Goal: Task Accomplishment & Management: Manage account settings

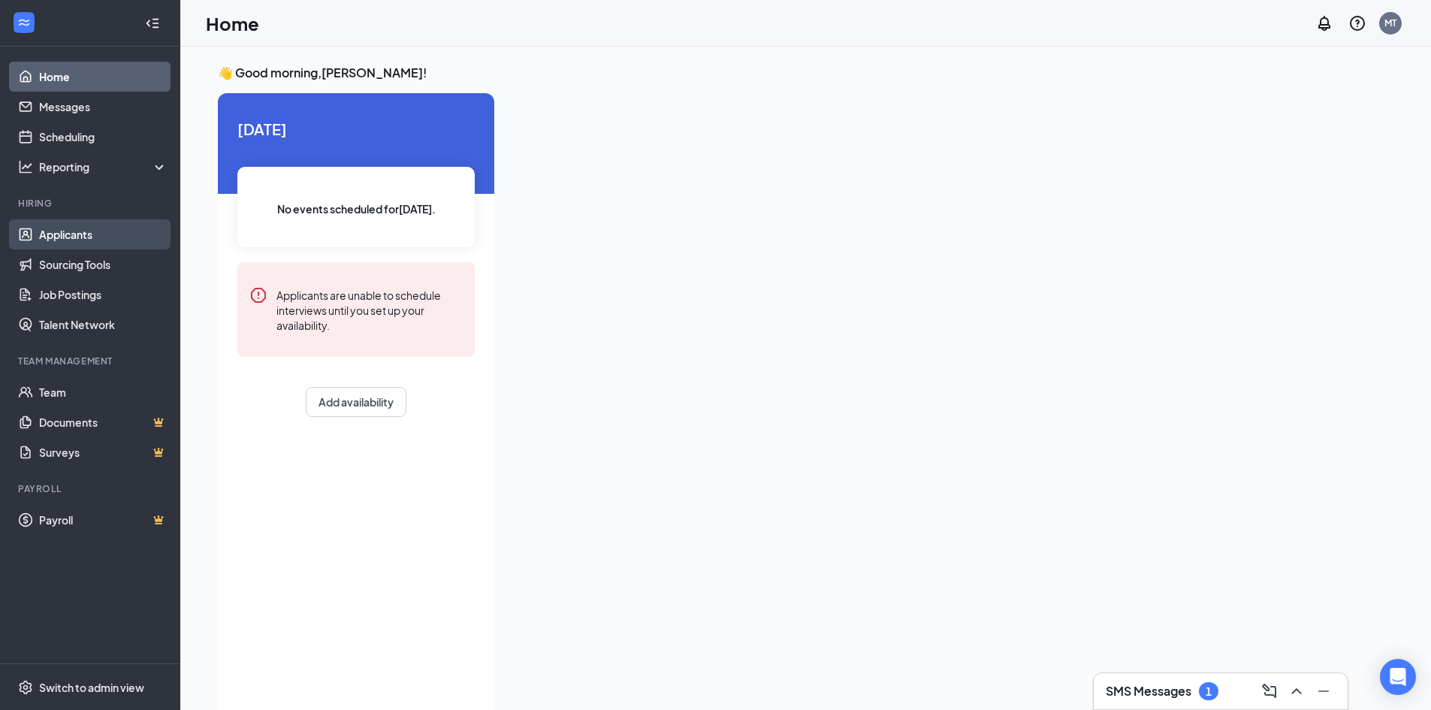
click at [65, 231] on link "Applicants" at bounding box center [103, 234] width 128 height 30
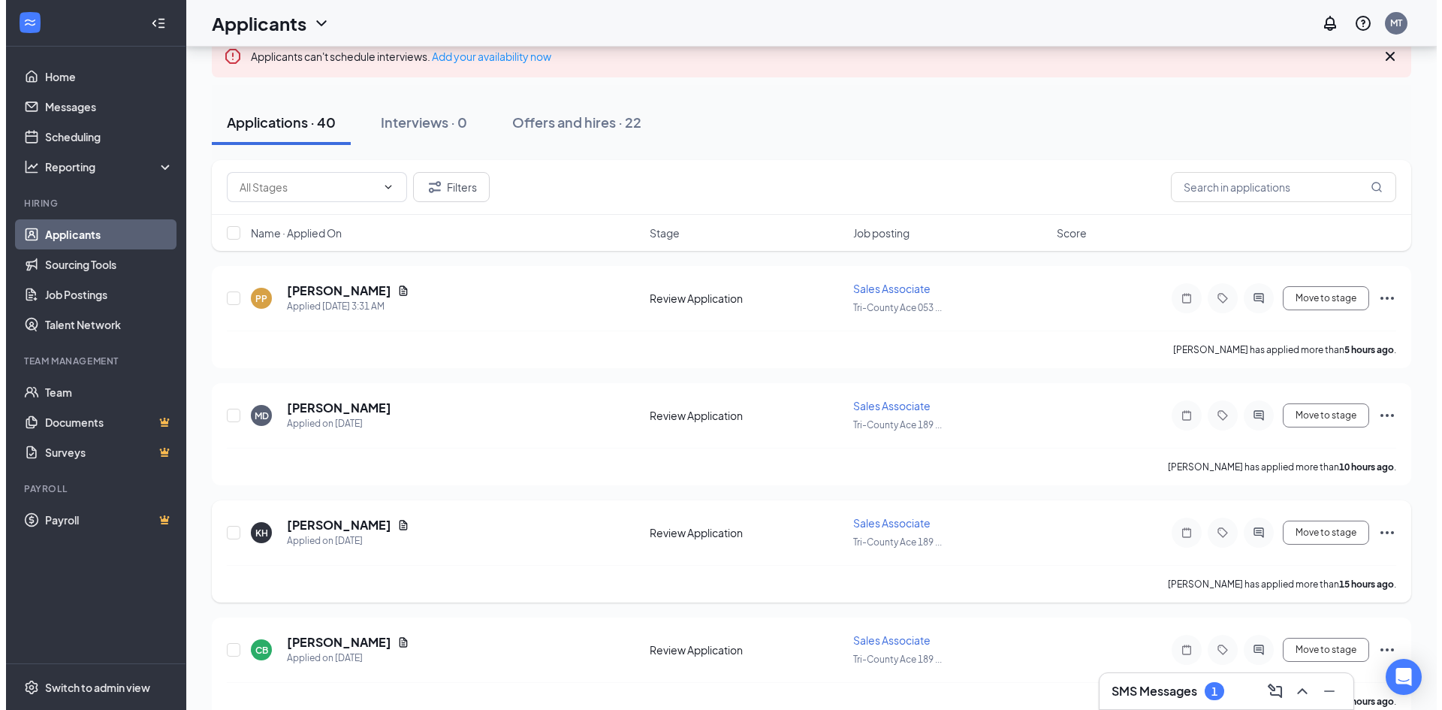
scroll to position [150, 0]
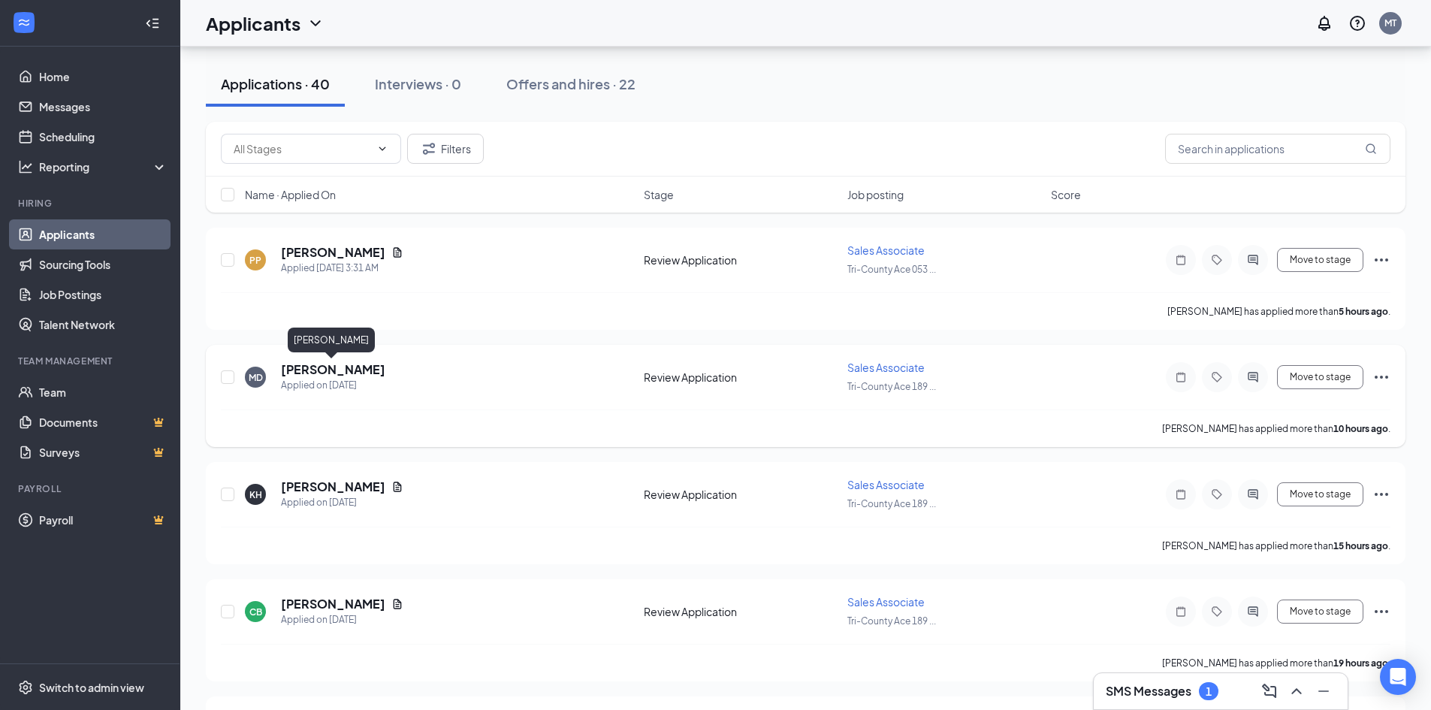
click at [340, 363] on h5 "[PERSON_NAME]" at bounding box center [333, 369] width 104 height 17
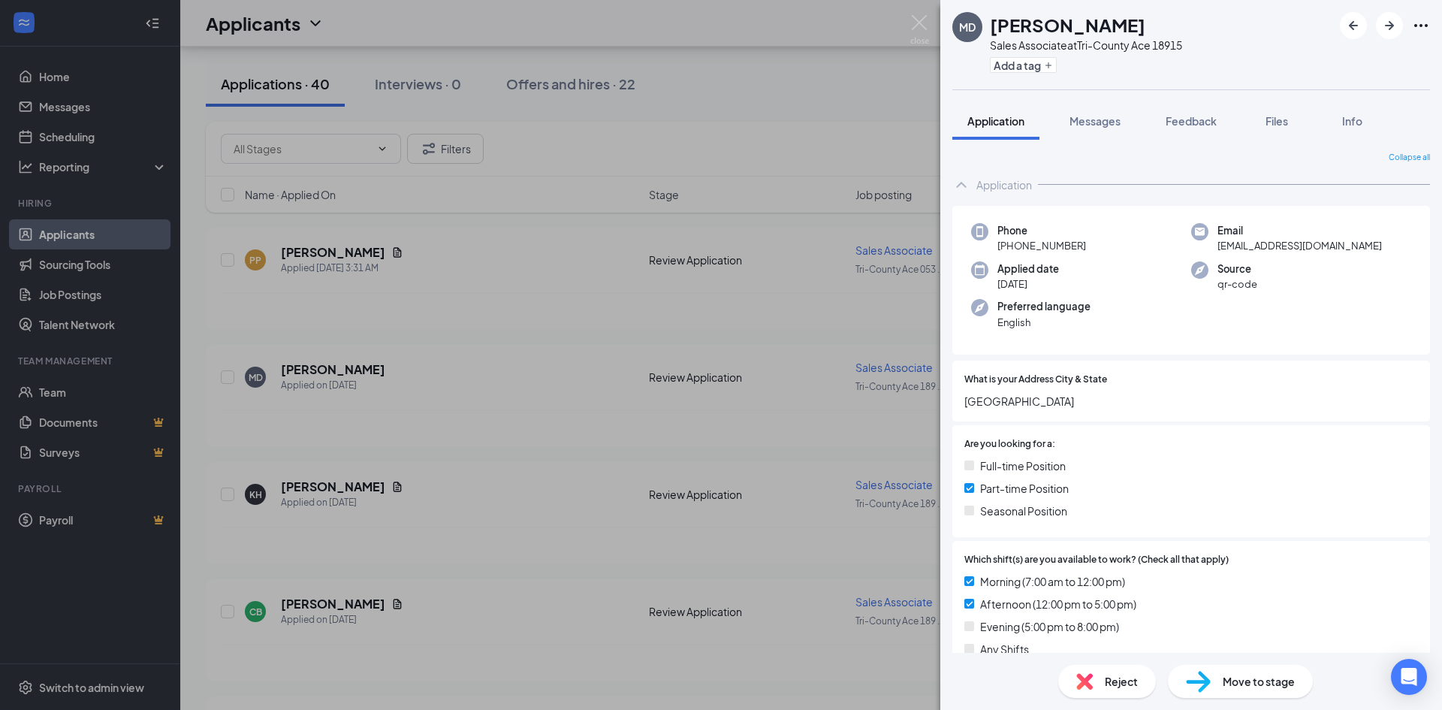
click at [789, 131] on div "MD [PERSON_NAME] Sales Associate at Tri-County Ace 18915 Add a tag Application …" at bounding box center [721, 355] width 1442 height 710
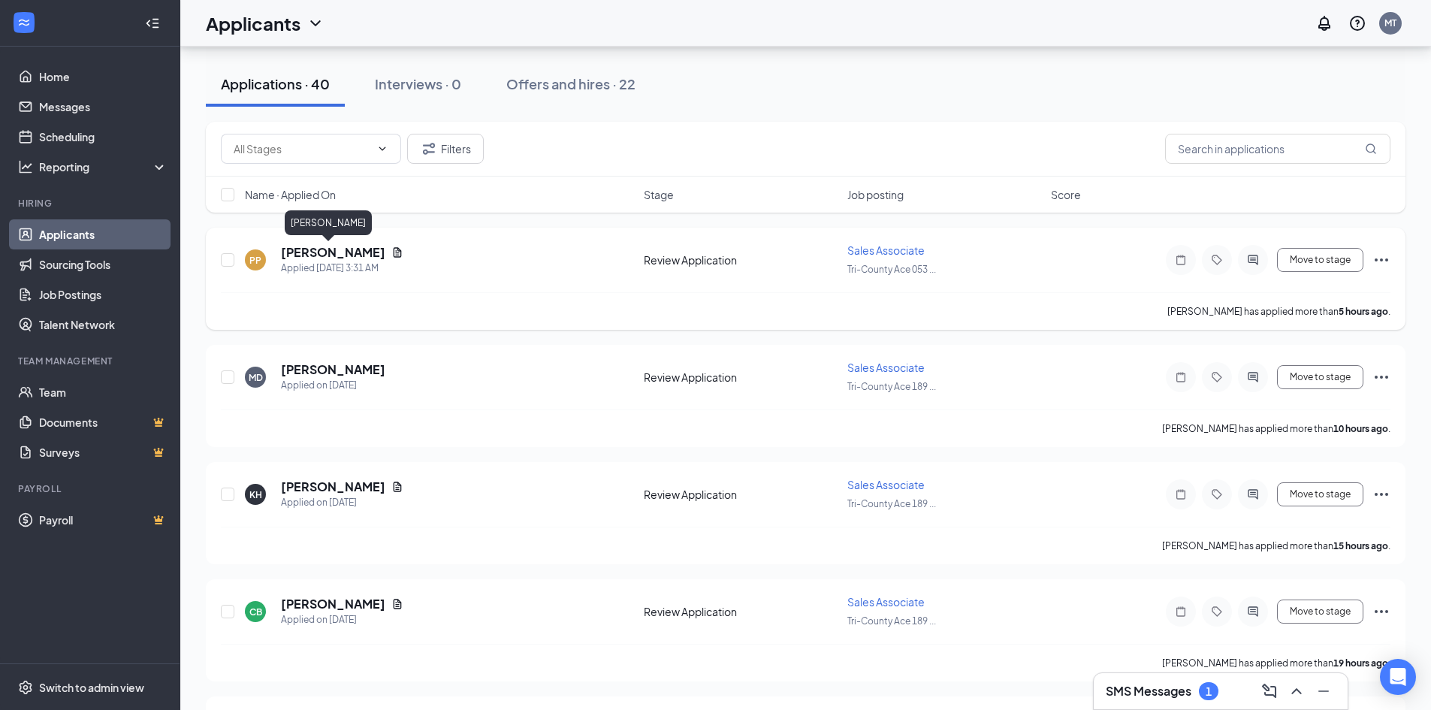
click at [336, 250] on h5 "[PERSON_NAME]" at bounding box center [333, 252] width 104 height 17
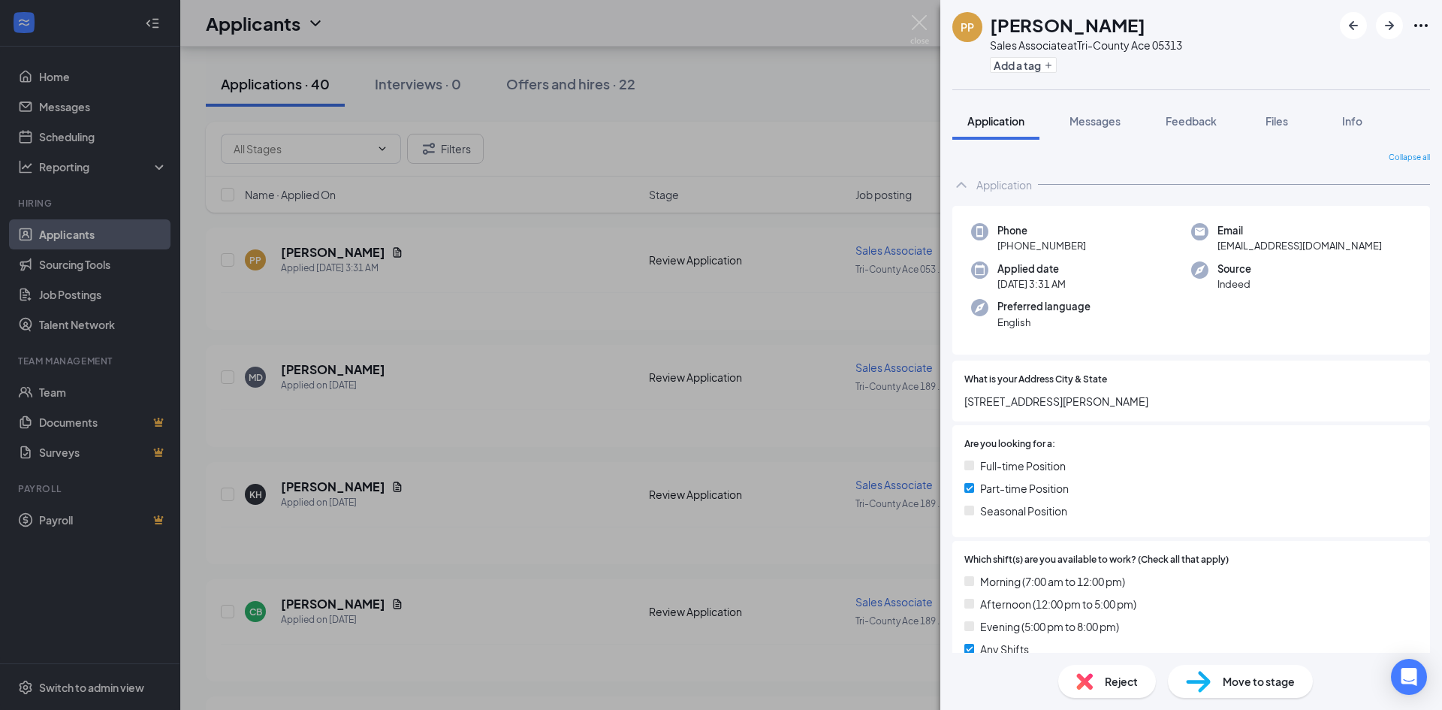
click at [881, 35] on div "PP [PERSON_NAME] Sales Associate at Tri-County Ace 05313 Add a tag Application …" at bounding box center [721, 355] width 1442 height 710
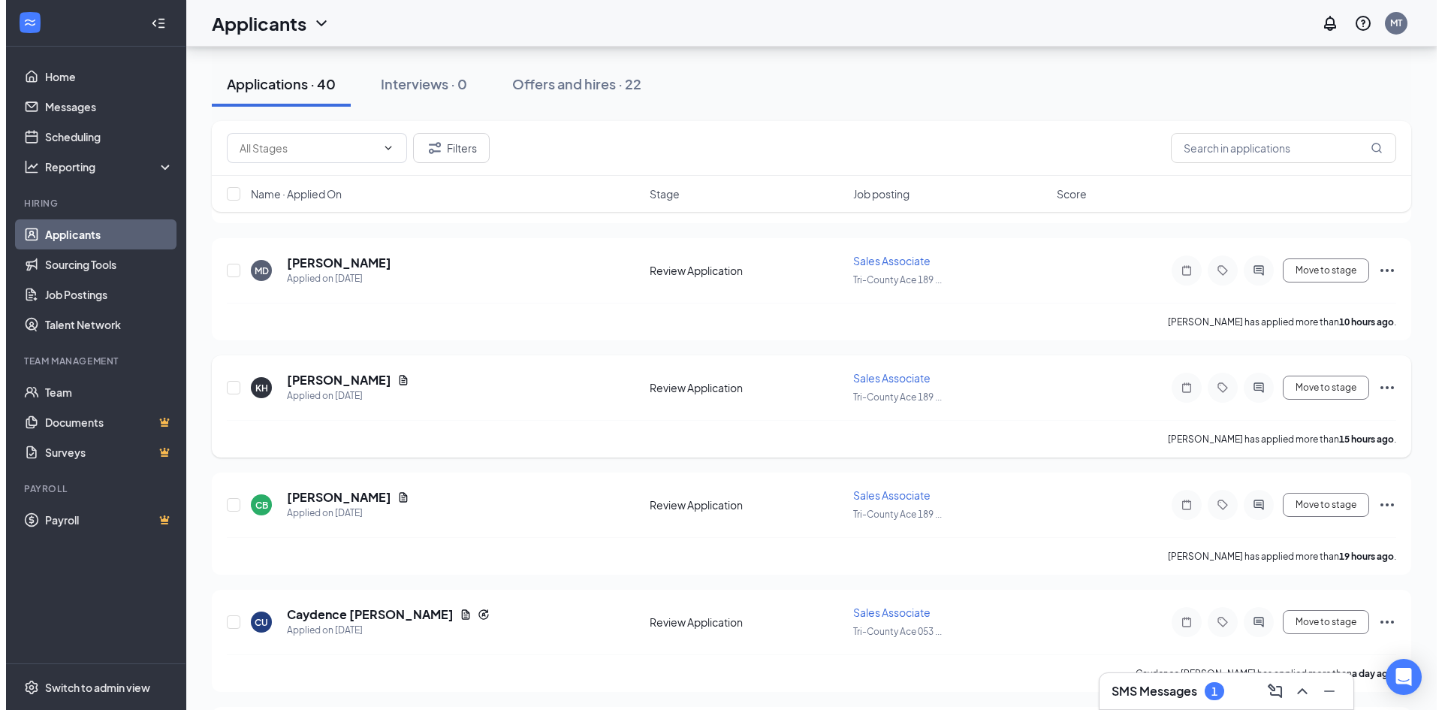
scroll to position [300, 0]
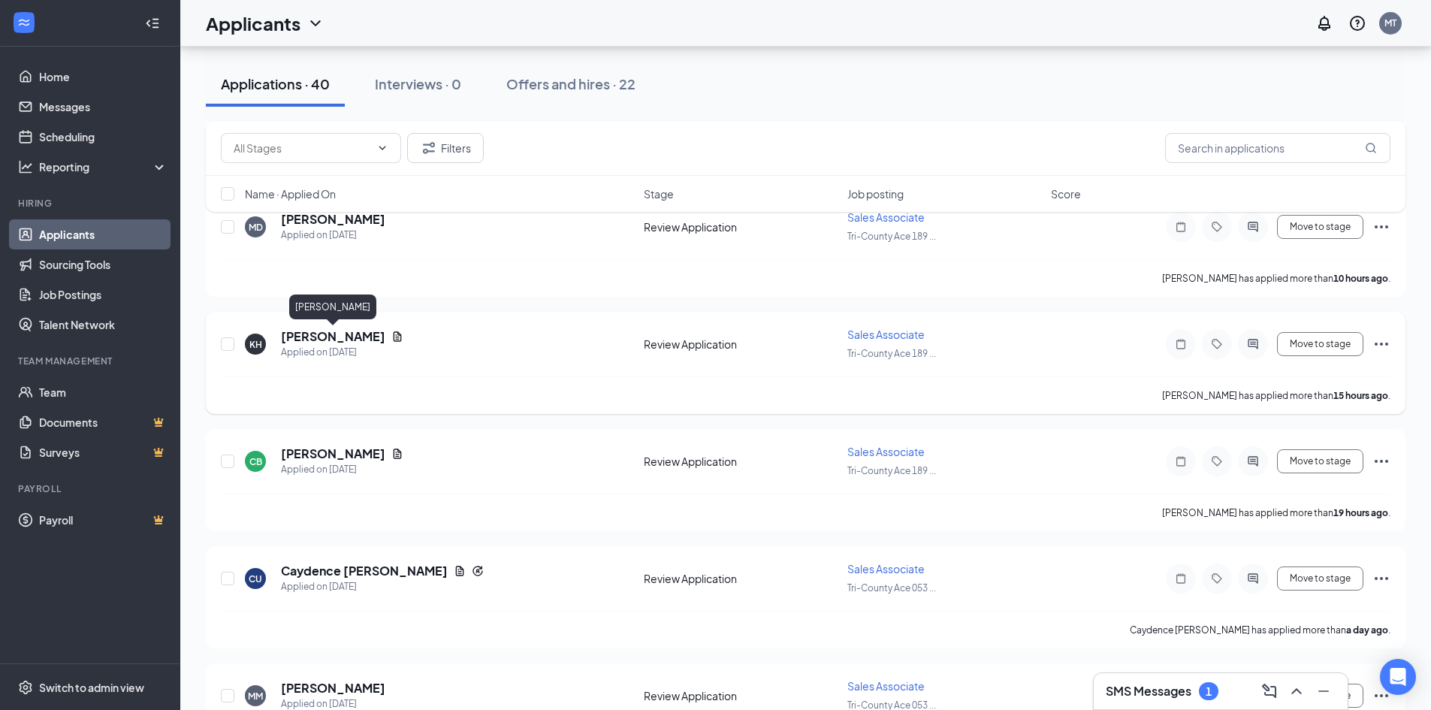
click at [356, 337] on h5 "[PERSON_NAME]" at bounding box center [333, 336] width 104 height 17
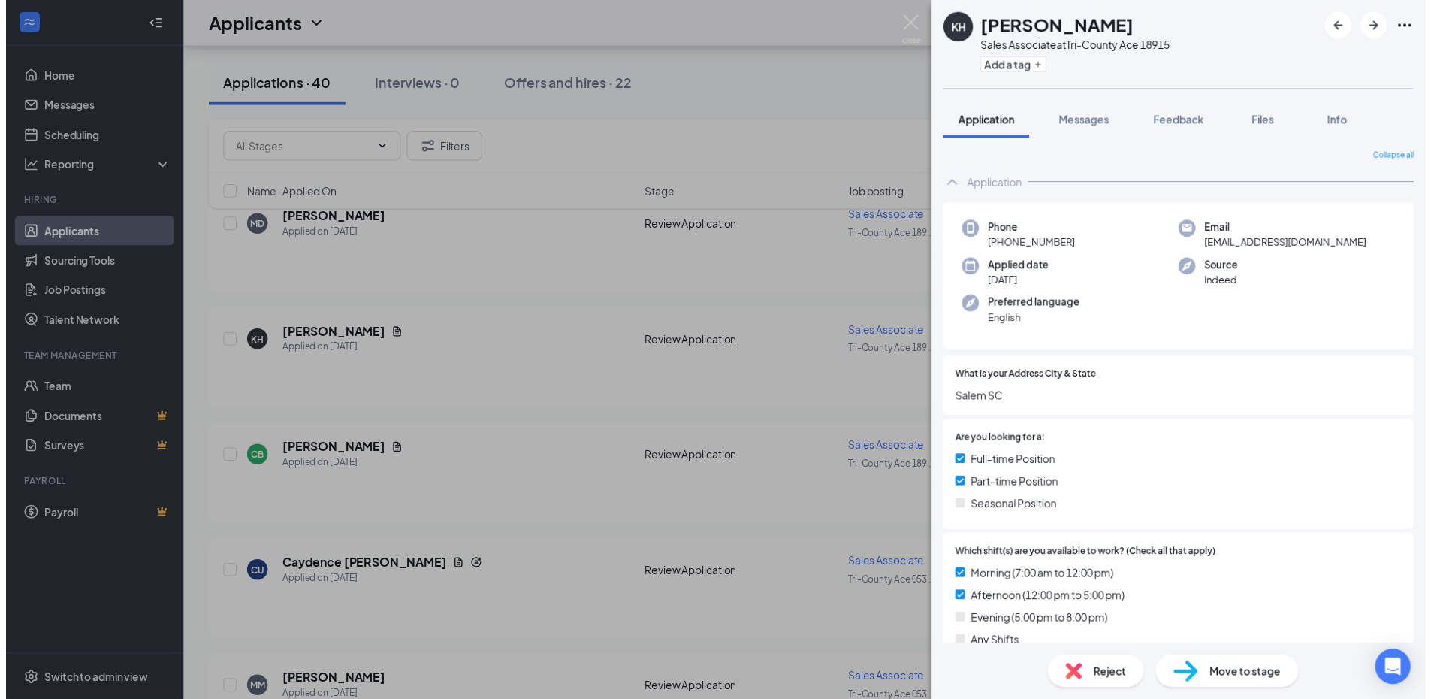
scroll to position [150, 0]
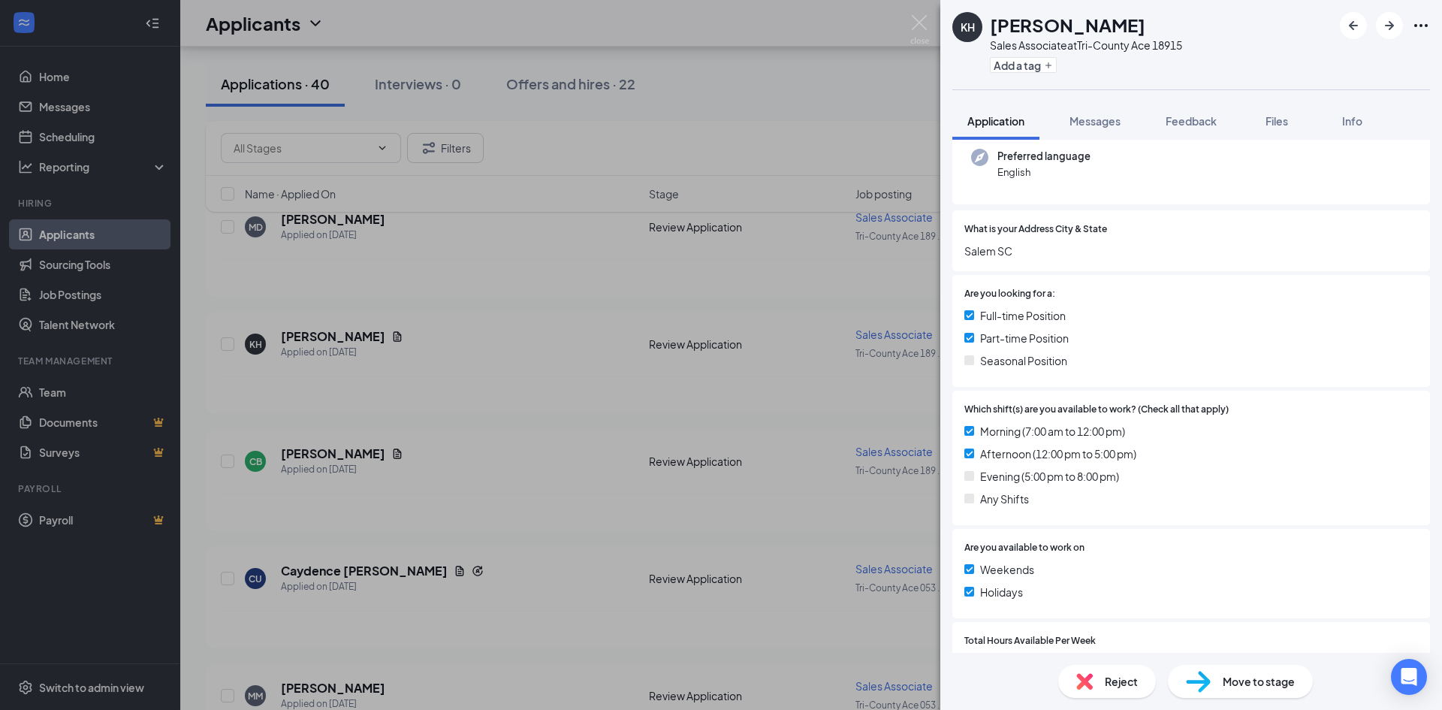
click at [893, 53] on div "KH [PERSON_NAME] Sales Associate at Tri-County Ace 18915 Add a tag Application …" at bounding box center [721, 355] width 1442 height 710
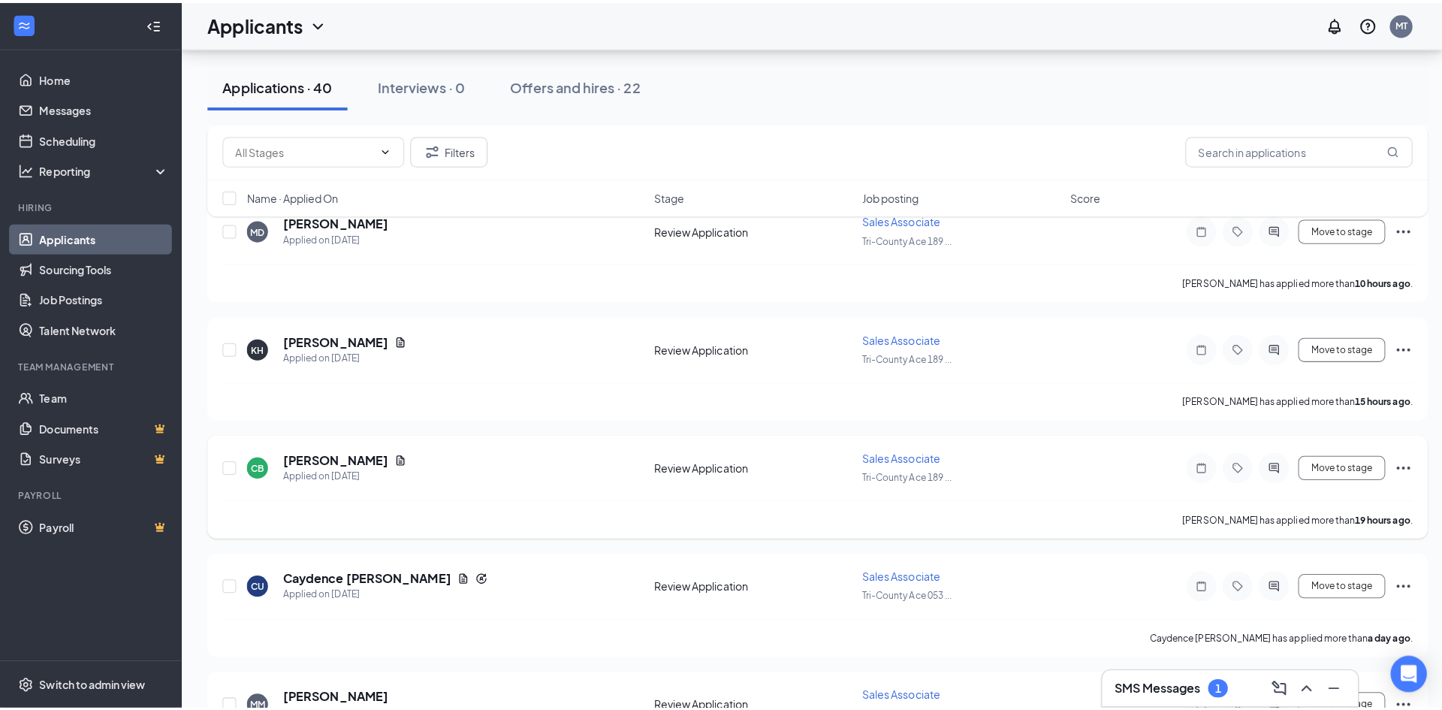
scroll to position [376, 0]
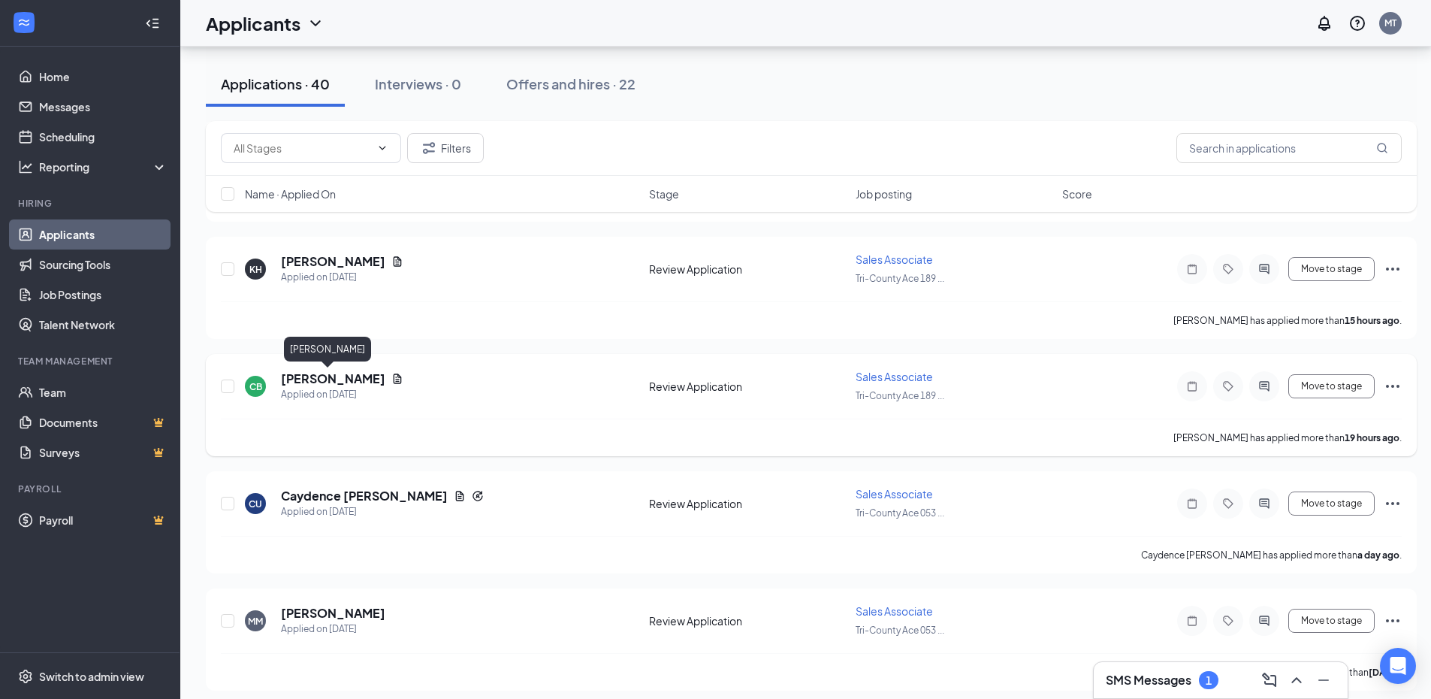
click at [299, 378] on h5 "[PERSON_NAME]" at bounding box center [333, 378] width 104 height 17
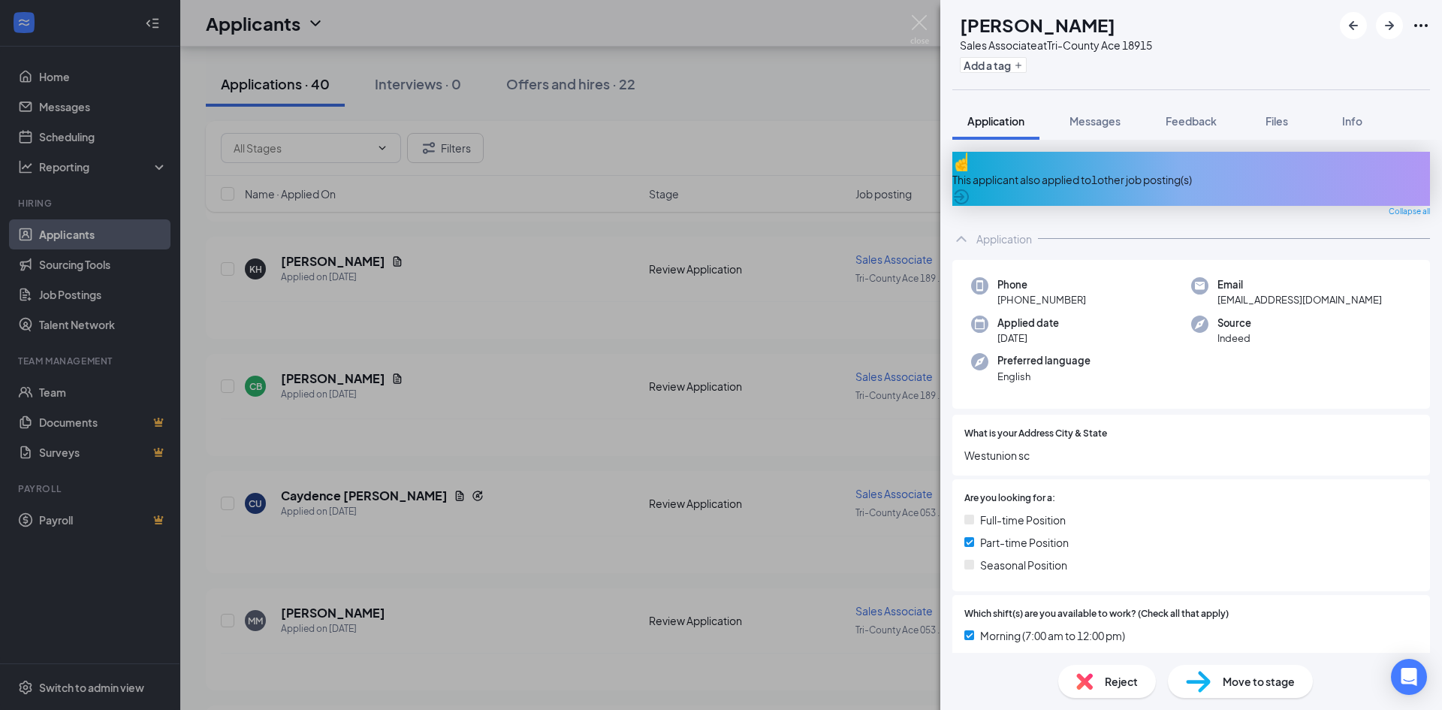
click at [745, 79] on div "CB [PERSON_NAME] Sales Associate at Tri-County Ace 18915 Add a tag Application …" at bounding box center [721, 355] width 1442 height 710
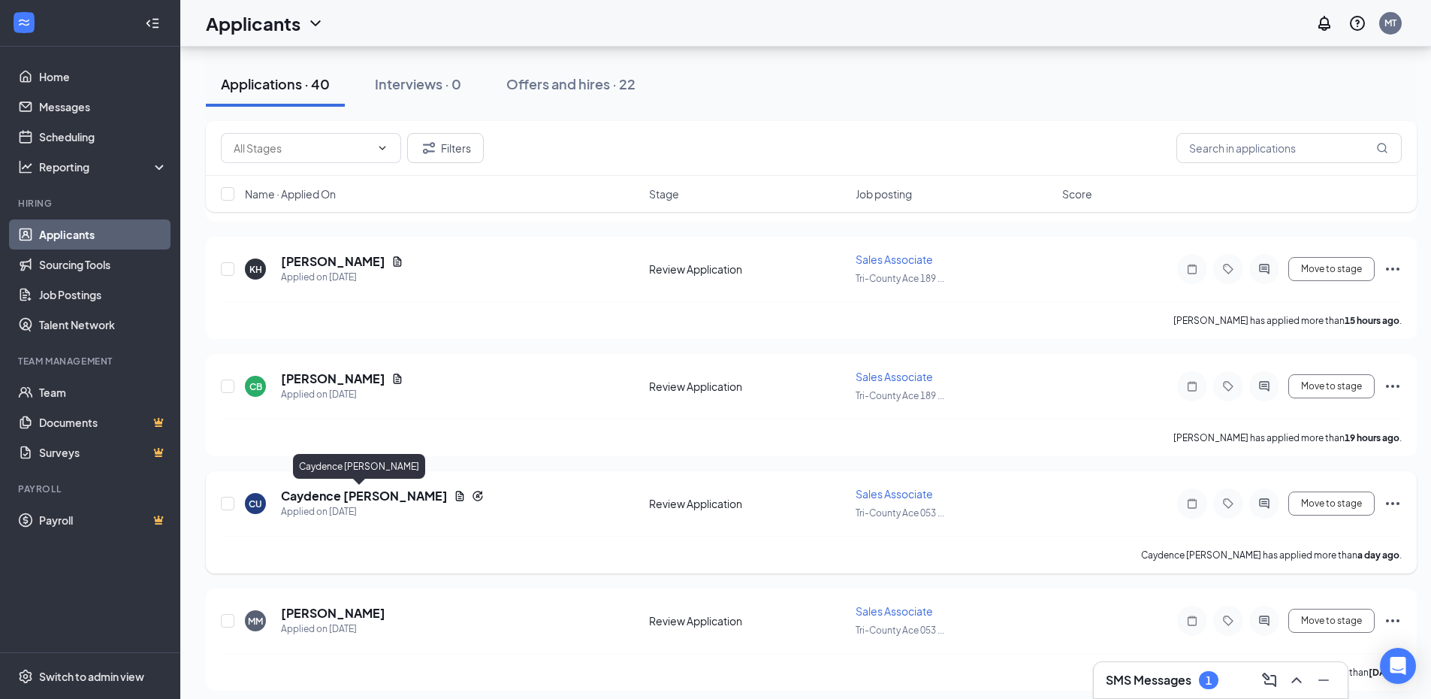
click at [374, 499] on h5 "Caydence [PERSON_NAME]" at bounding box center [364, 495] width 167 height 17
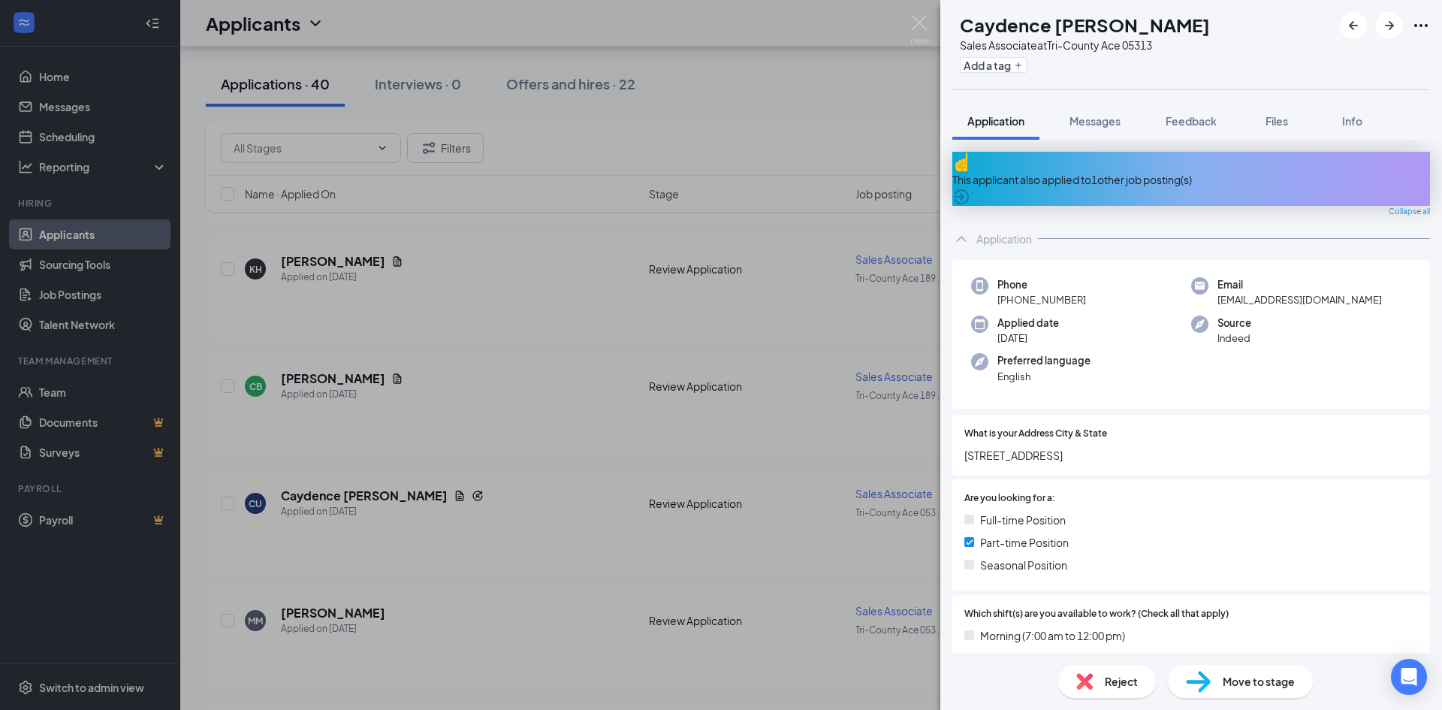
click at [838, 29] on div "CU Caydence [PERSON_NAME] Sales Associate at Tri-County Ace 05313 Add a tag App…" at bounding box center [721, 355] width 1442 height 710
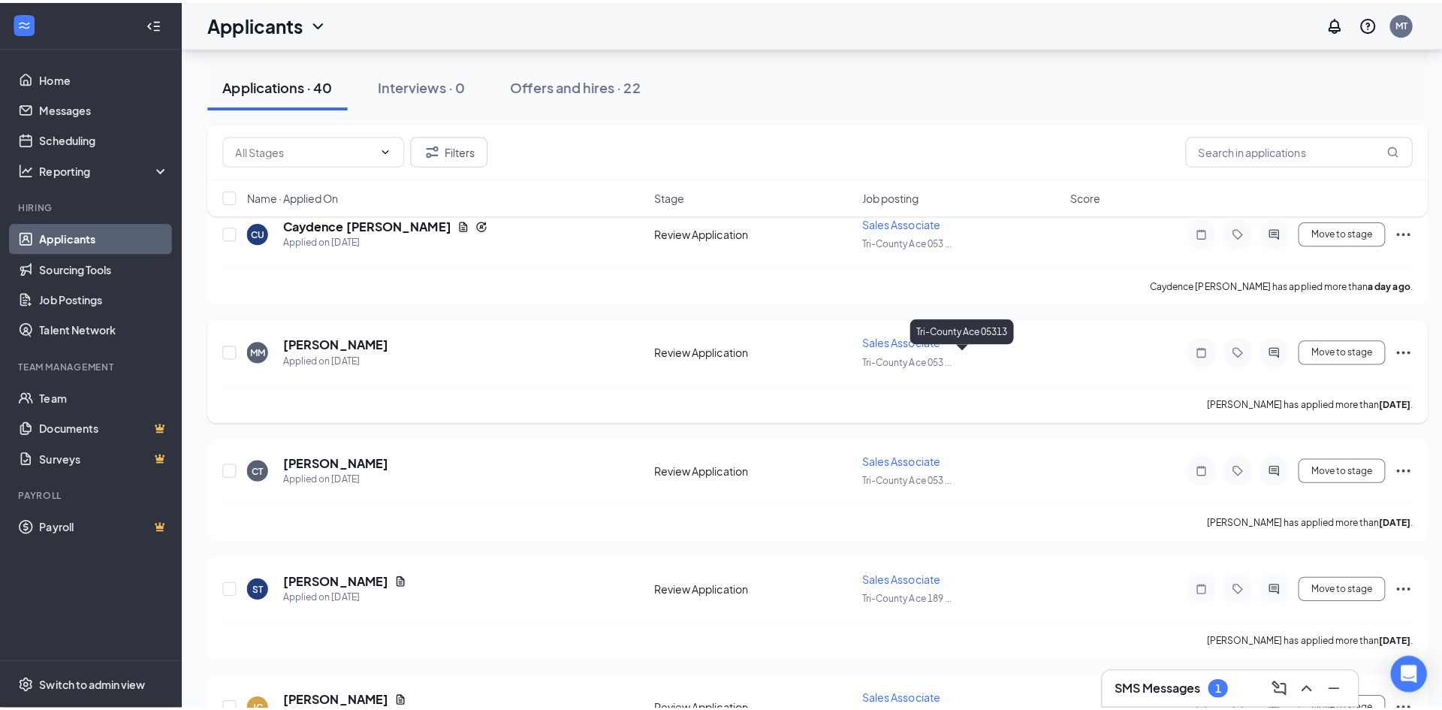
scroll to position [676, 0]
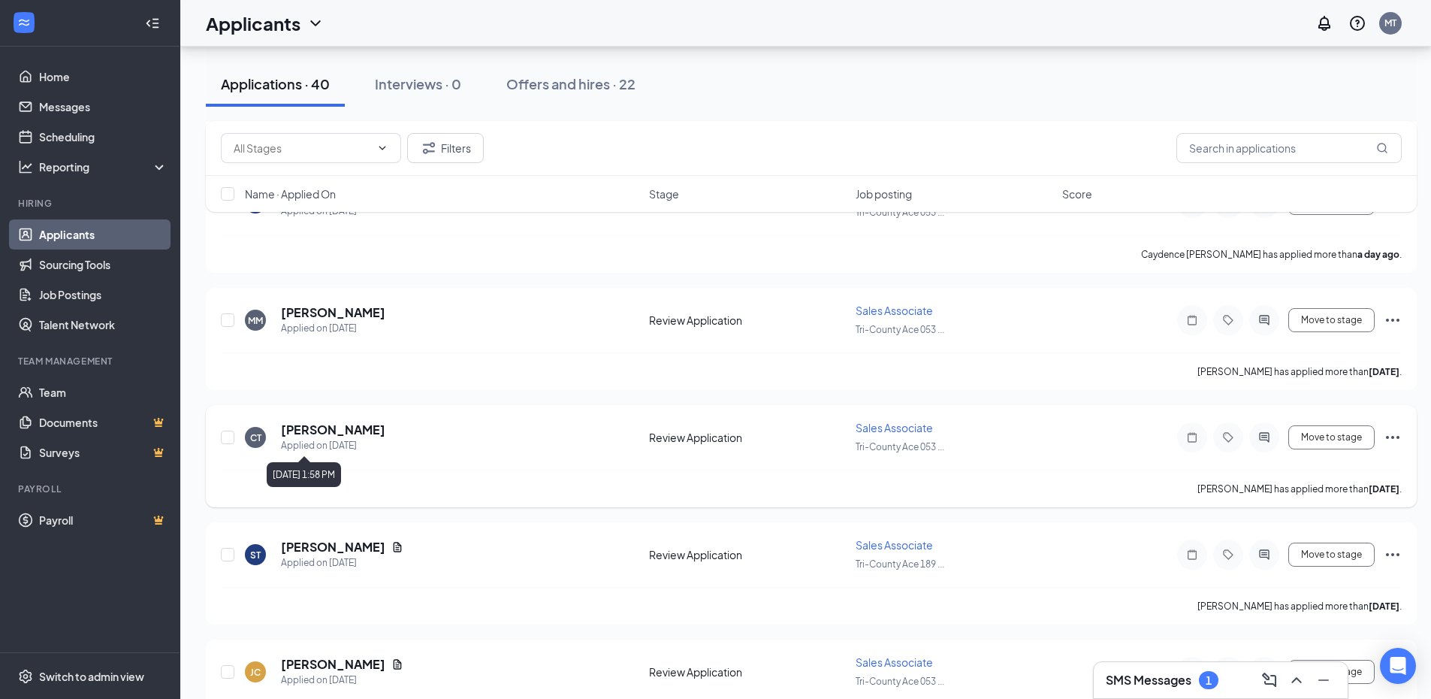
click at [337, 440] on div "Applied on [DATE]" at bounding box center [333, 445] width 104 height 15
click at [373, 428] on h5 "[PERSON_NAME]" at bounding box center [333, 429] width 104 height 17
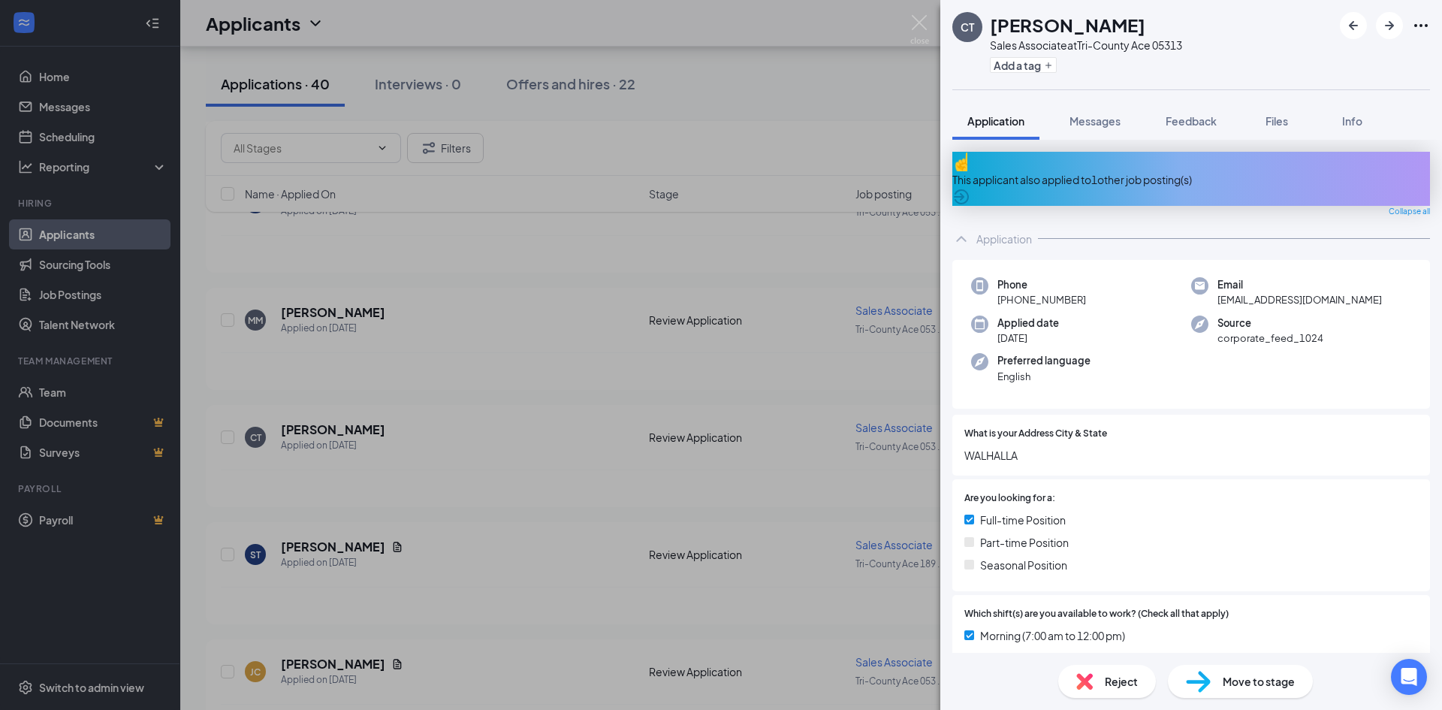
click at [762, 99] on div "CT [PERSON_NAME] Sales Associate at Tri-County Ace 05313 Add a tag Application …" at bounding box center [721, 355] width 1442 height 710
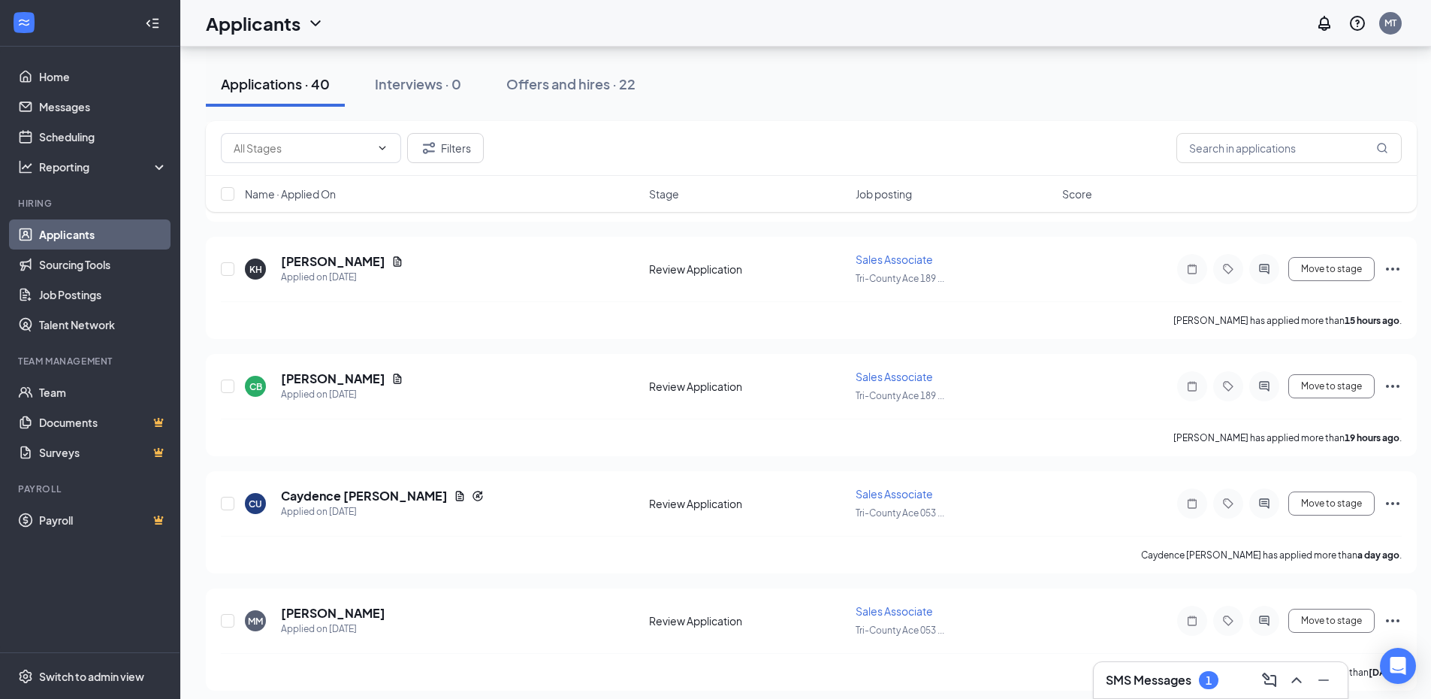
scroll to position [451, 0]
